Goal: Information Seeking & Learning: Learn about a topic

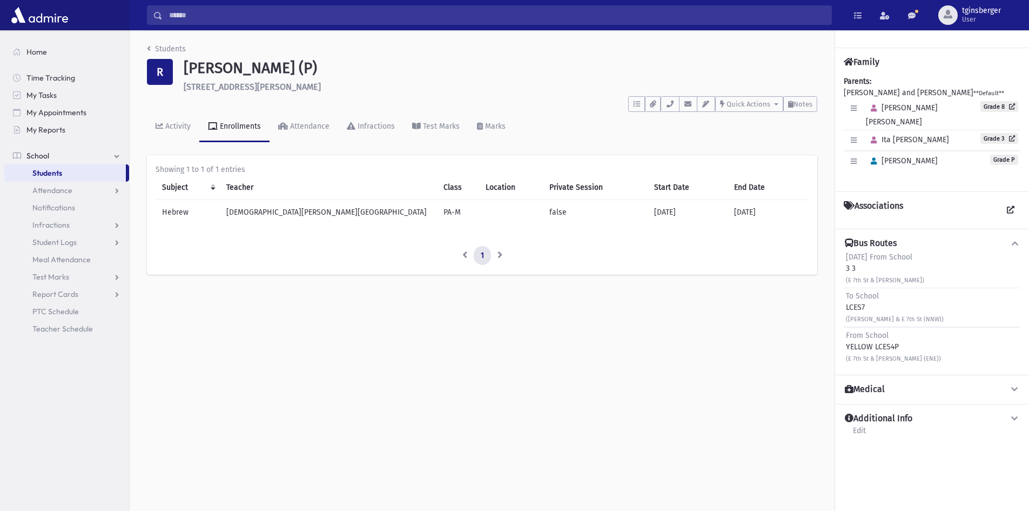
click at [398, 11] on input "Search" at bounding box center [497, 14] width 669 height 19
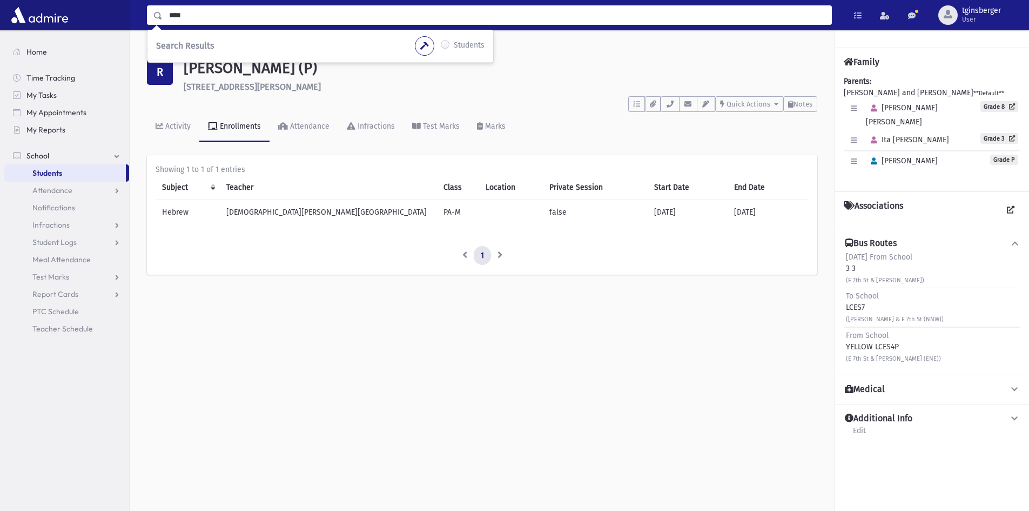
type input "****"
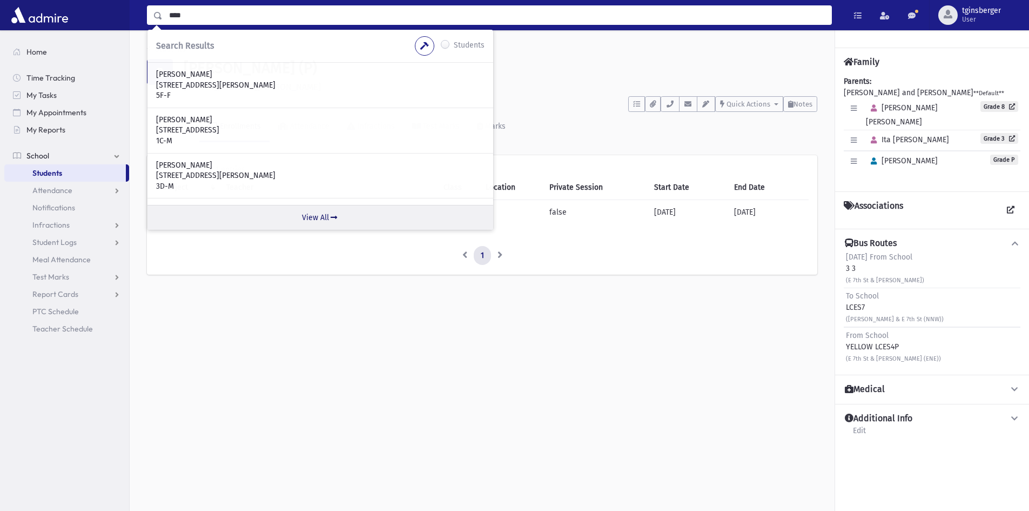
click at [311, 223] on link "View All" at bounding box center [321, 217] width 346 height 25
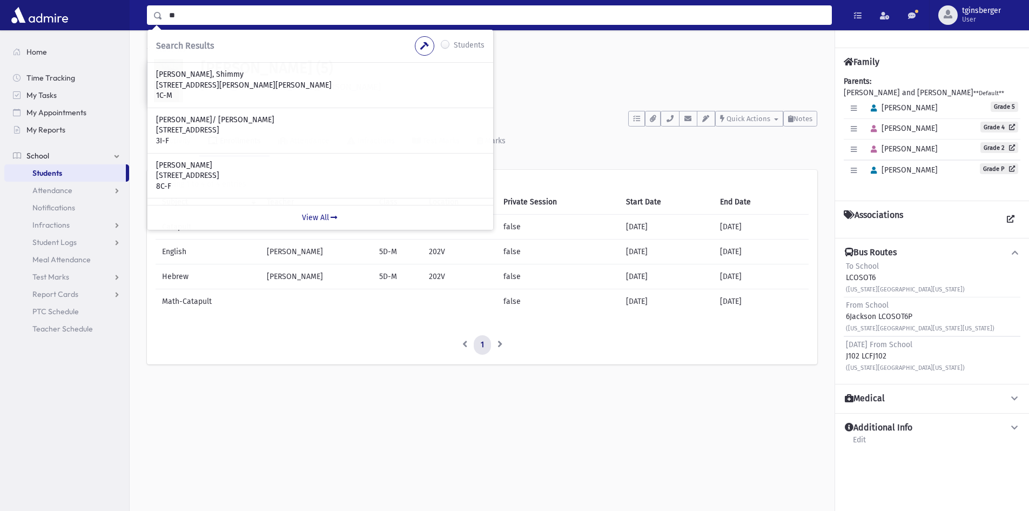
type input "*"
type input "******"
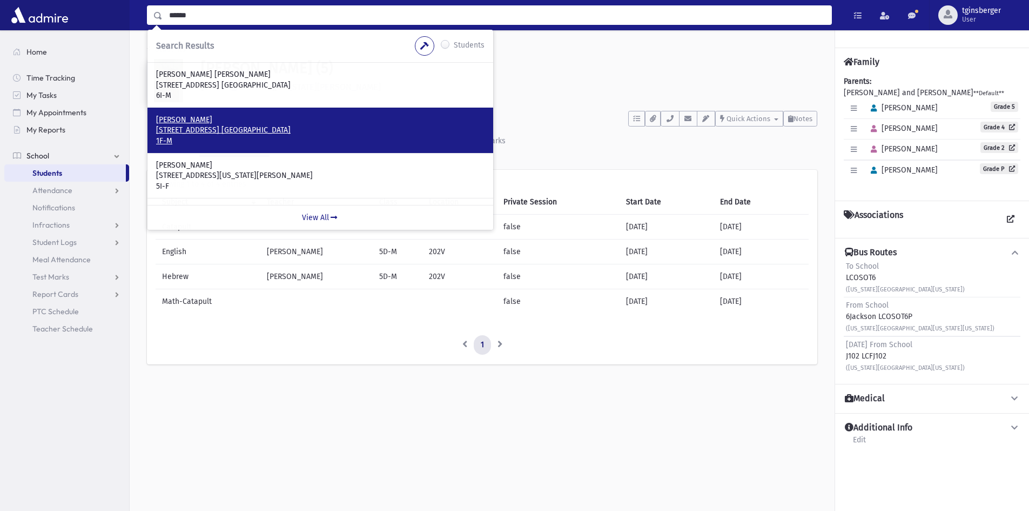
click at [229, 130] on p "9 Ilan Ct. Lakewood, NJ 08701" at bounding box center [320, 130] width 329 height 11
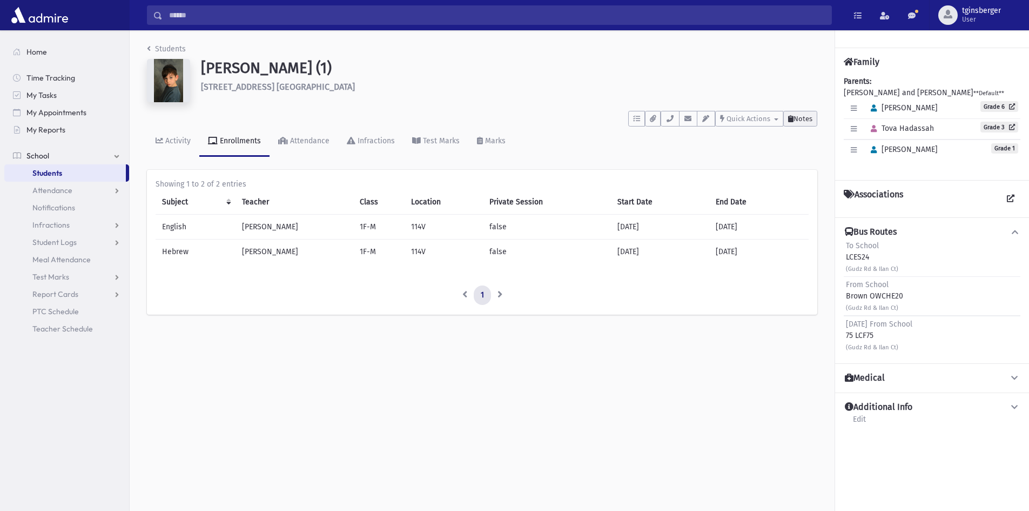
click at [805, 121] on span "Notes" at bounding box center [803, 119] width 19 height 8
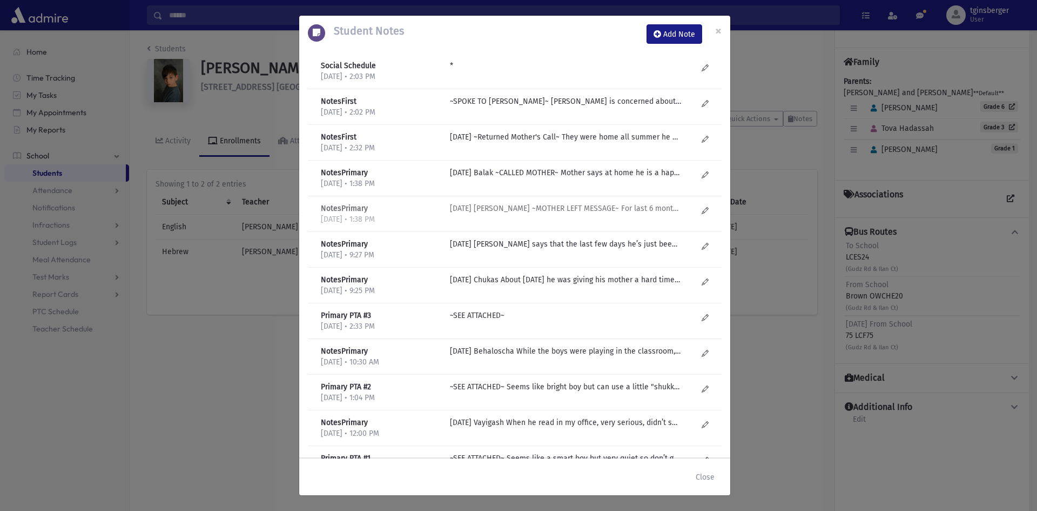
click at [579, 212] on p "Monday Balak ~MOTHER LEFT MESSAGE~ For last 6 months he is giving them a very h…" at bounding box center [565, 208] width 231 height 11
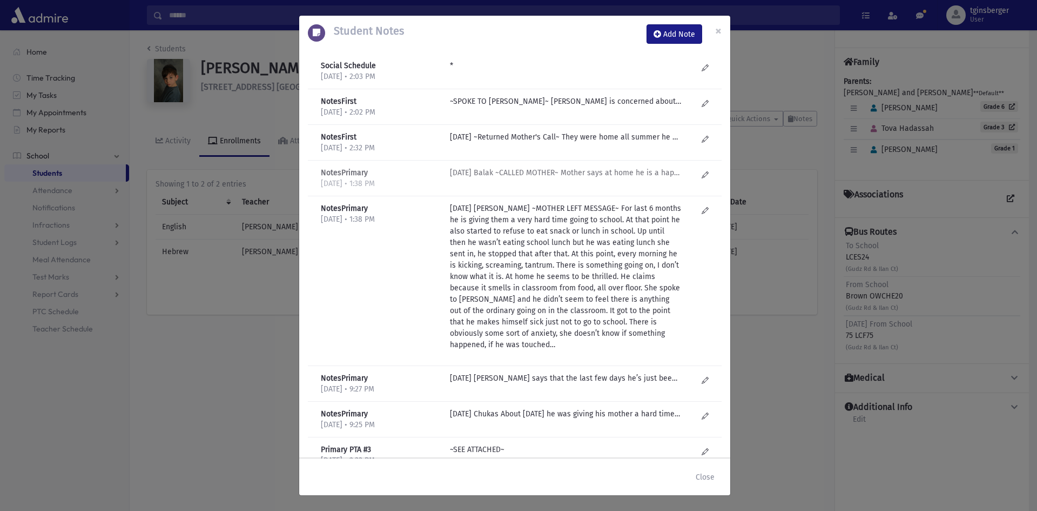
click at [530, 175] on p "Friday Balak ~CALLED MOTHER~ Mother says at home he is a happy go lucky boy, he…" at bounding box center [565, 172] width 231 height 11
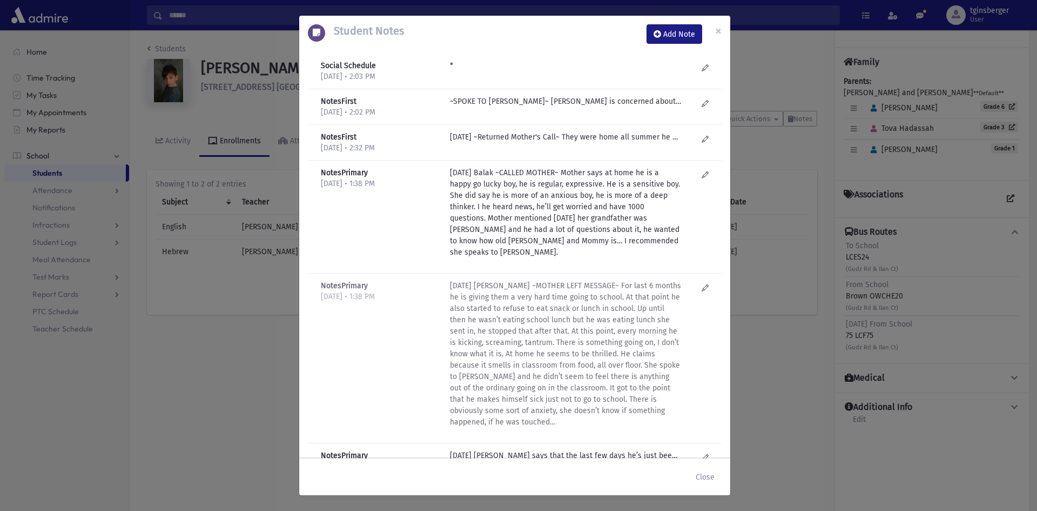
click at [519, 309] on p "Monday Balak ~MOTHER LEFT MESSAGE~ For last 6 months he is giving them a very h…" at bounding box center [565, 354] width 231 height 148
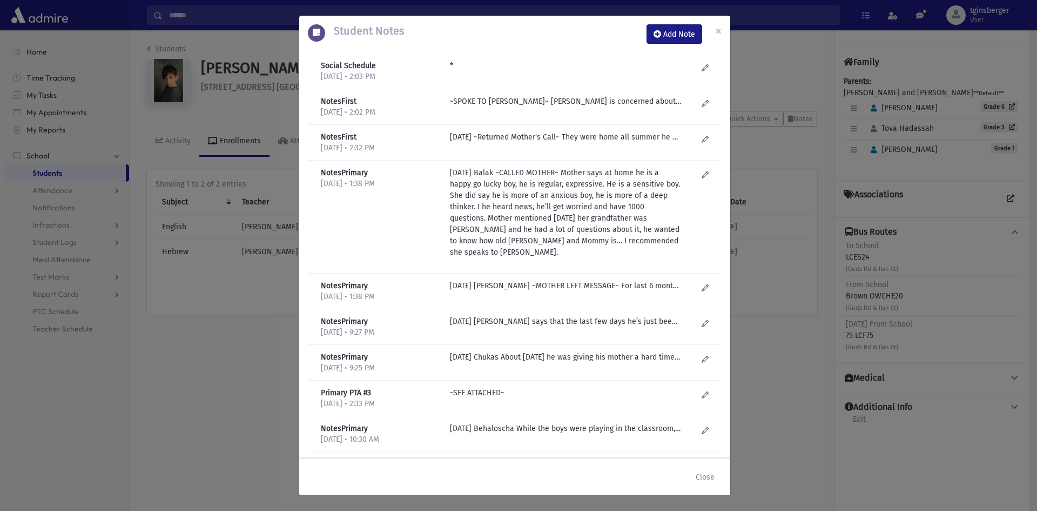
click at [525, 198] on p "Friday Balak ~CALLED MOTHER~ Mother says at home he is a happy go lucky boy, he…" at bounding box center [565, 212] width 231 height 91
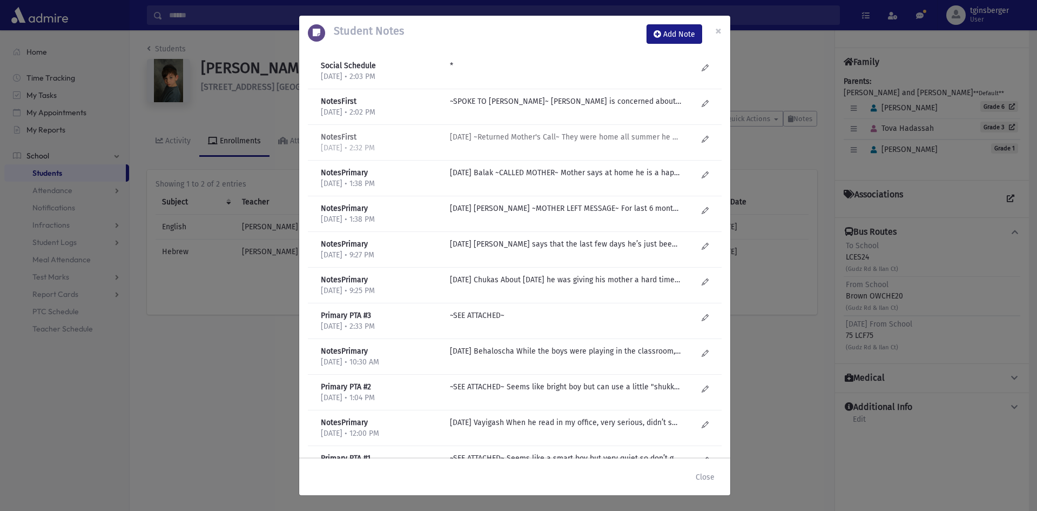
click at [533, 138] on p "8/28/25 ~Returned Mother's Call~ They were home all summer he was great They we…" at bounding box center [565, 136] width 231 height 11
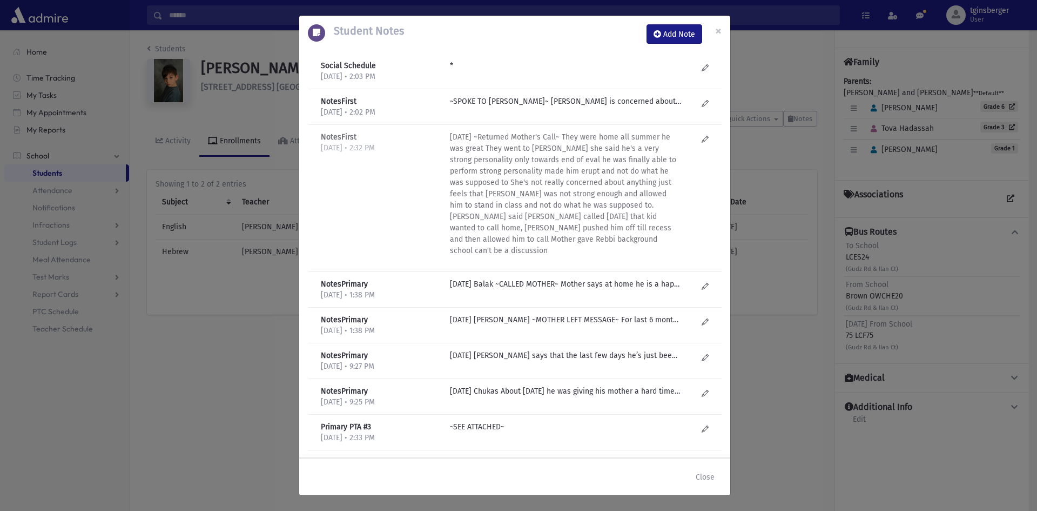
click at [571, 186] on p "8/28/25 ~Returned Mother's Call~ They were home all summer he was great They we…" at bounding box center [565, 193] width 231 height 125
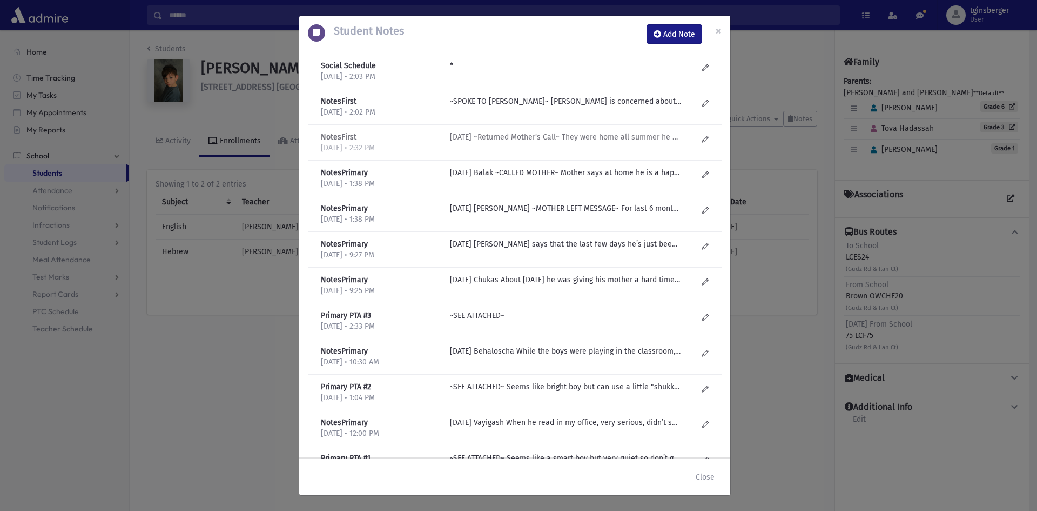
click at [564, 139] on p "8/28/25 ~Returned Mother's Call~ They were home all summer he was great They we…" at bounding box center [565, 136] width 231 height 11
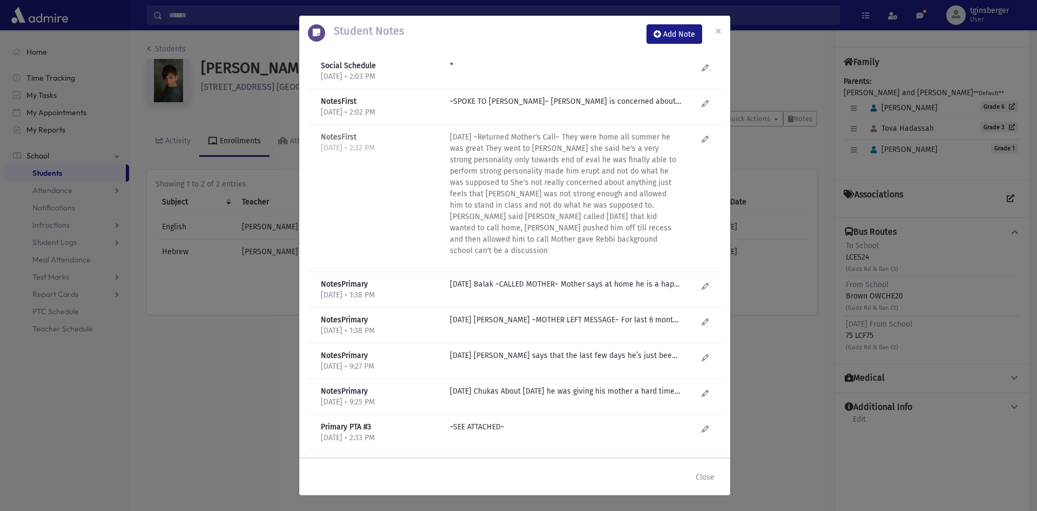
click at [565, 209] on p "8/28/25 ~Returned Mother's Call~ They were home all summer he was great They we…" at bounding box center [565, 193] width 231 height 125
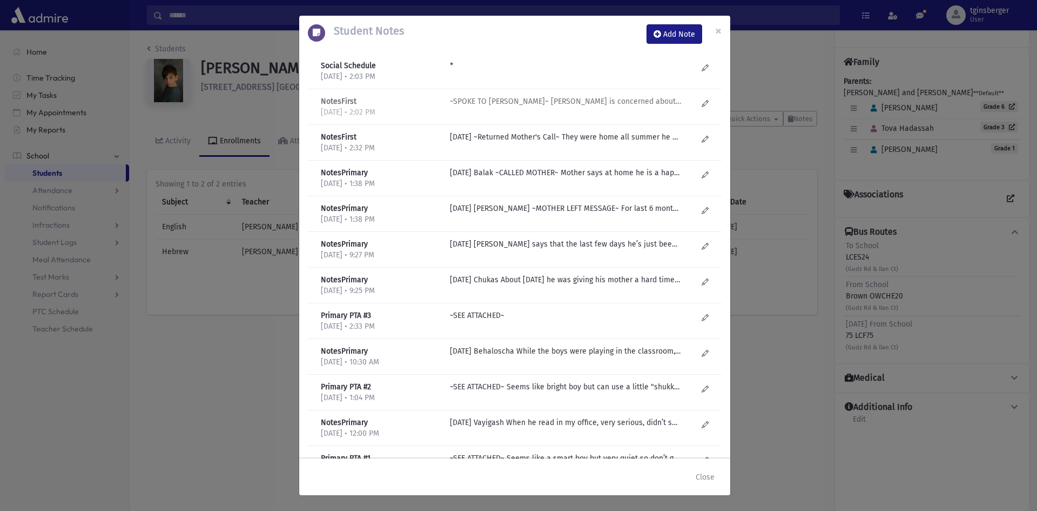
click at [546, 99] on p "~SPOKE TO MRS CHASE~ Mrs. chase is concerned about the boy mother's very consci…" at bounding box center [565, 101] width 231 height 11
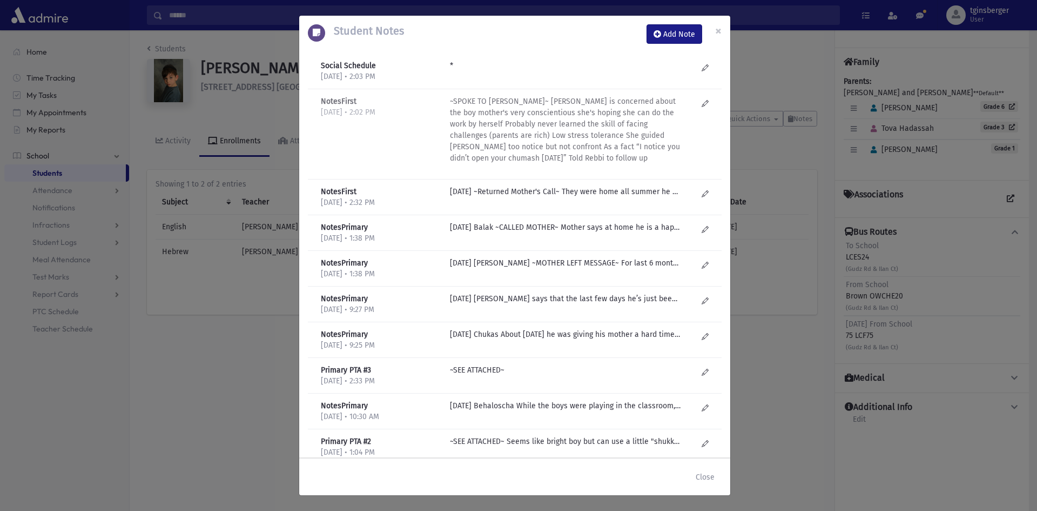
click at [565, 124] on p "~SPOKE TO MRS CHASE~ Mrs. chase is concerned about the boy mother's very consci…" at bounding box center [565, 130] width 231 height 68
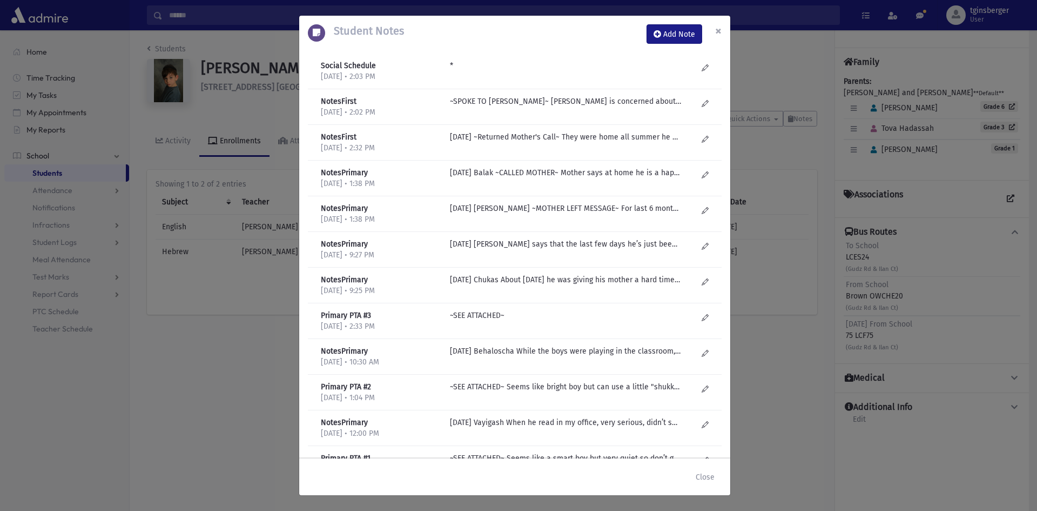
click at [719, 32] on span "×" at bounding box center [718, 30] width 6 height 15
